Goal: Transaction & Acquisition: Book appointment/travel/reservation

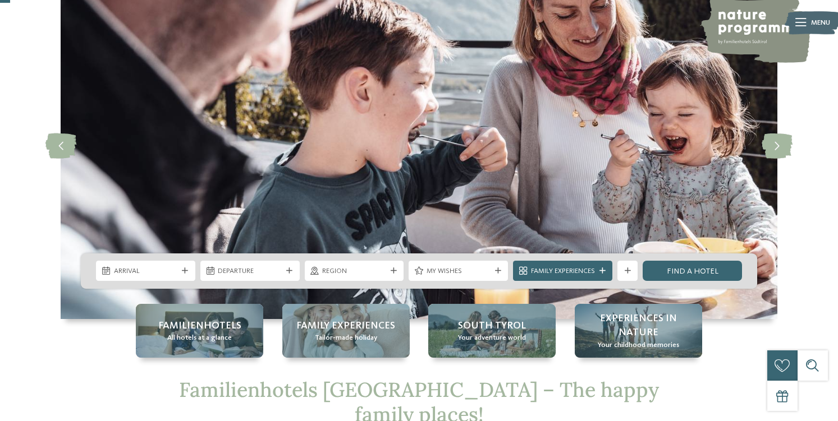
scroll to position [56, 0]
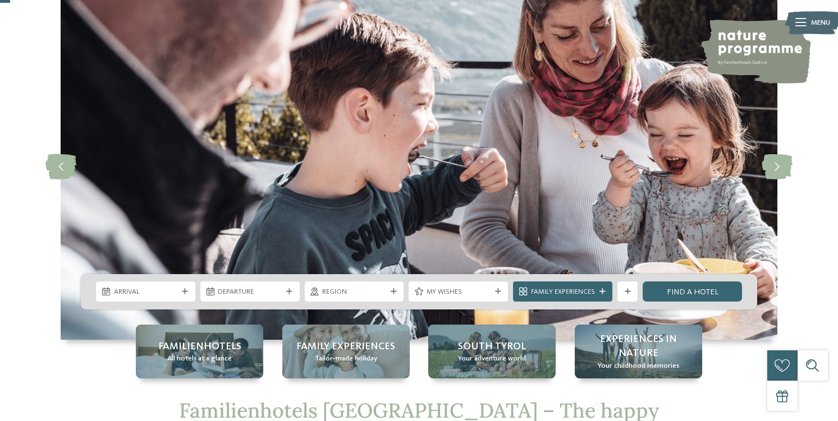
click at [370, 288] on span "Region" at bounding box center [354, 292] width 64 height 10
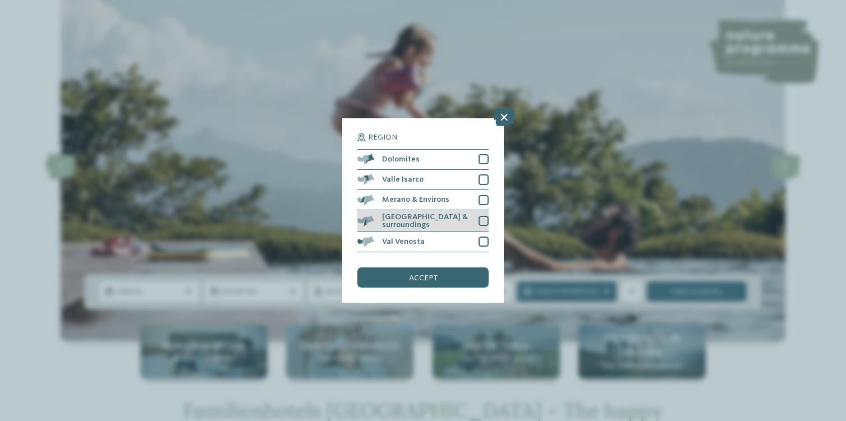
click at [456, 224] on span "[GEOGRAPHIC_DATA] & surroundings" at bounding box center [426, 221] width 89 height 16
click at [448, 274] on div "accept" at bounding box center [422, 278] width 131 height 20
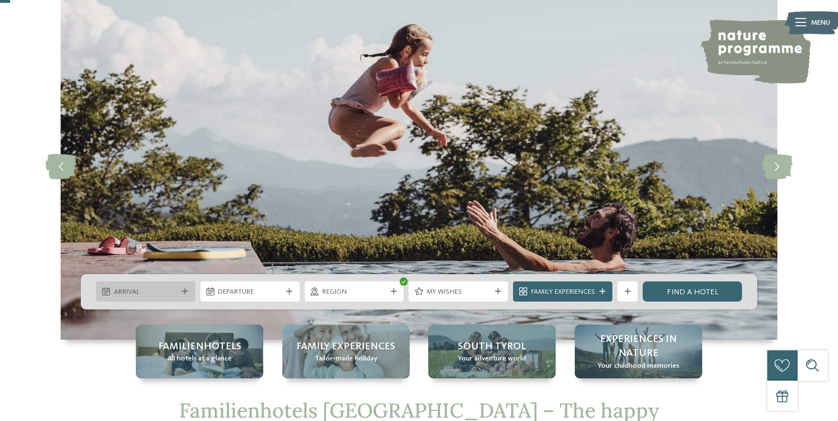
click at [174, 300] on div "Arrival" at bounding box center [145, 292] width 99 height 20
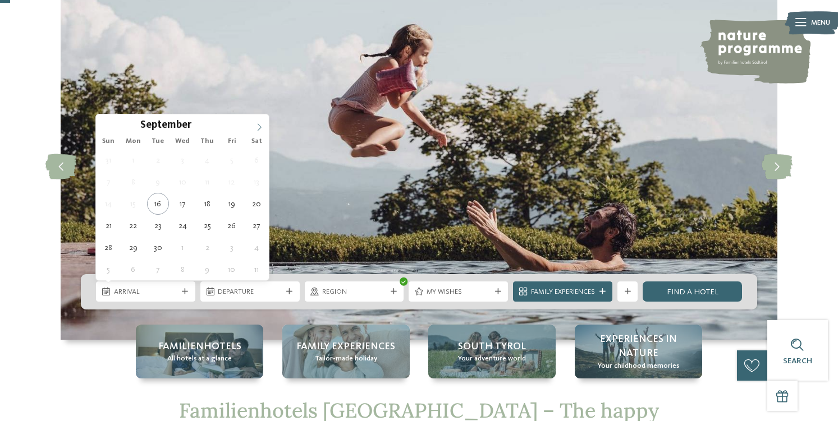
click at [258, 129] on icon at bounding box center [259, 127] width 8 height 8
type div "[DATE]"
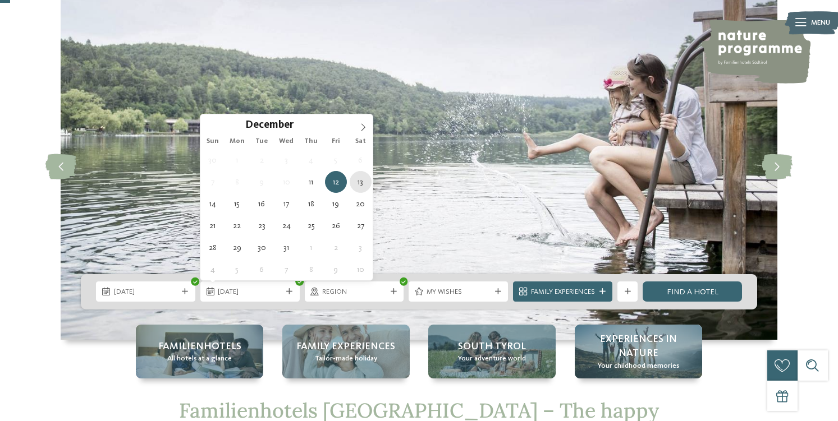
type div "[DATE]"
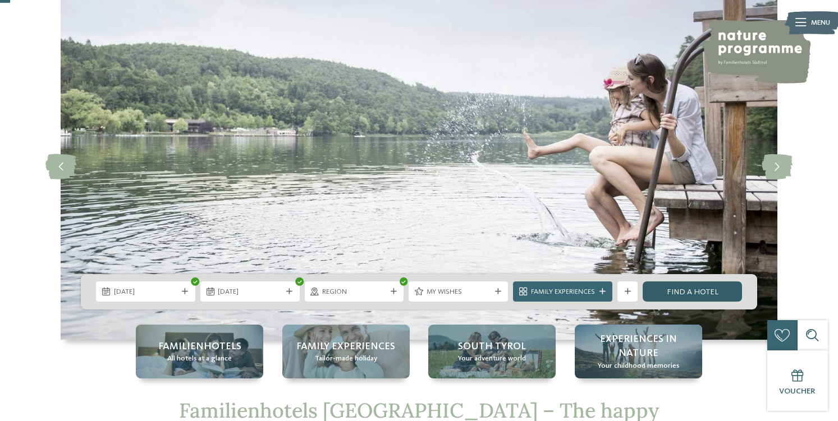
click at [669, 295] on link "Find a hotel" at bounding box center [691, 292] width 99 height 20
